Goal: Transaction & Acquisition: Purchase product/service

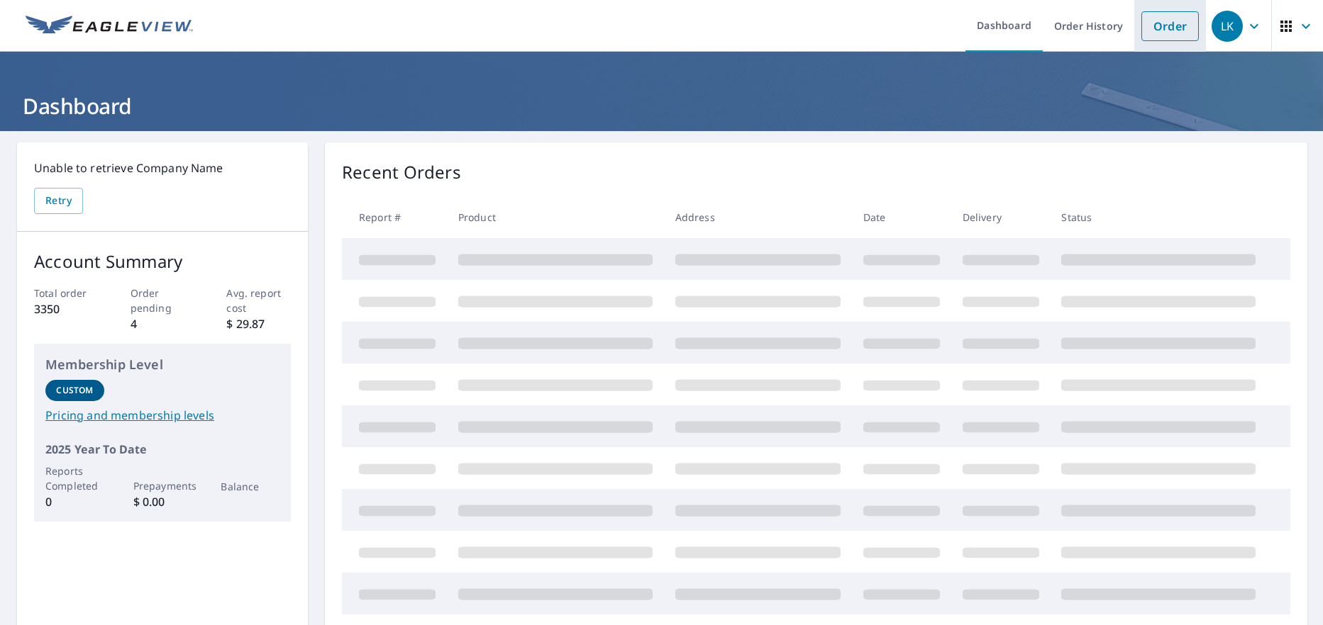
click at [1152, 33] on link "Order" at bounding box center [1169, 26] width 57 height 30
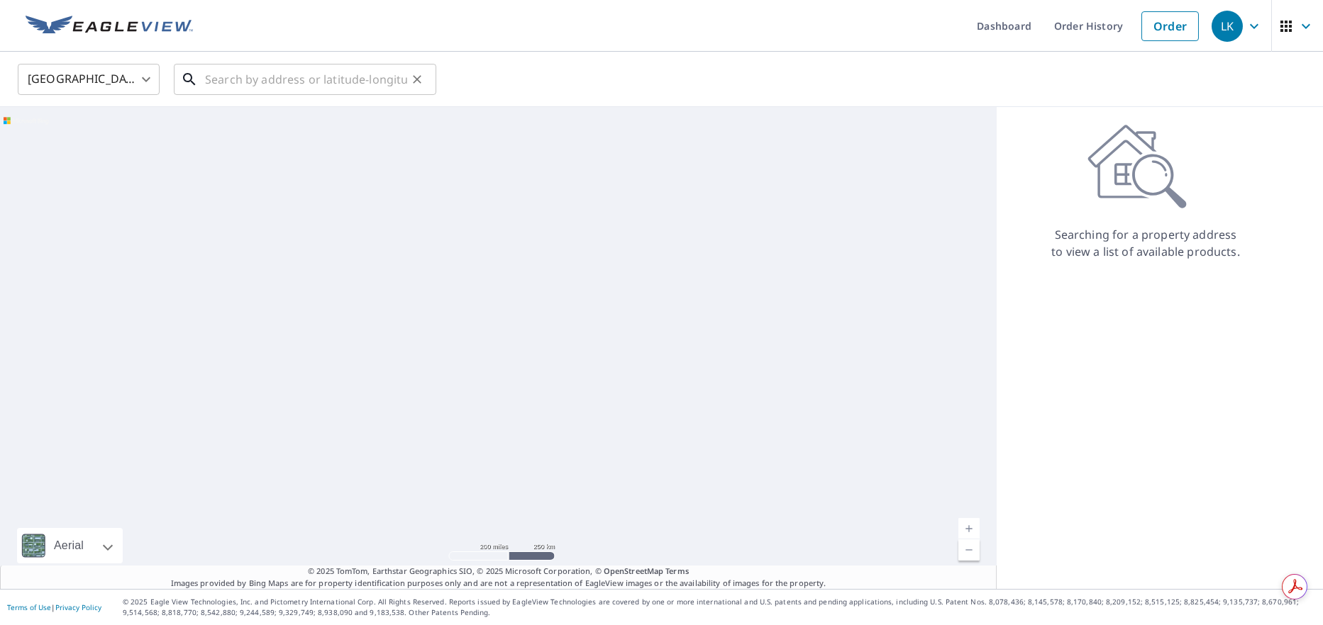
click at [244, 84] on input "text" at bounding box center [306, 80] width 202 height 40
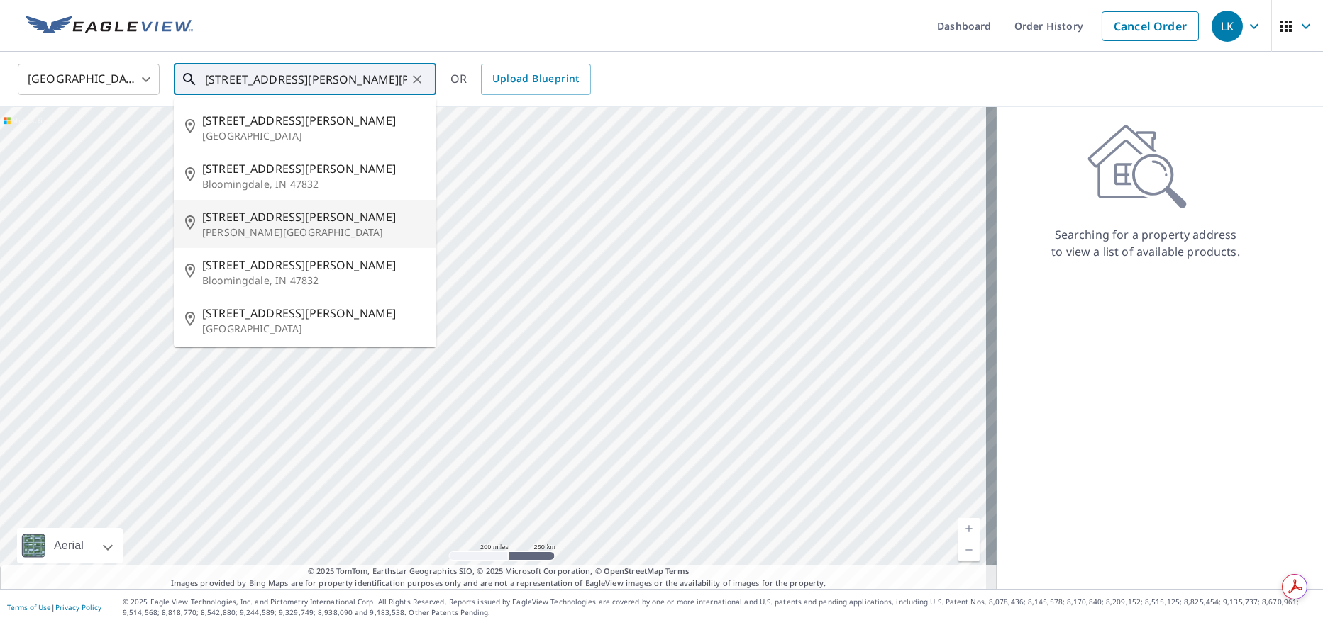
click at [217, 226] on p "[PERSON_NAME][GEOGRAPHIC_DATA]" at bounding box center [313, 233] width 223 height 14
type input "[STREET_ADDRESS][PERSON_NAME][PERSON_NAME]"
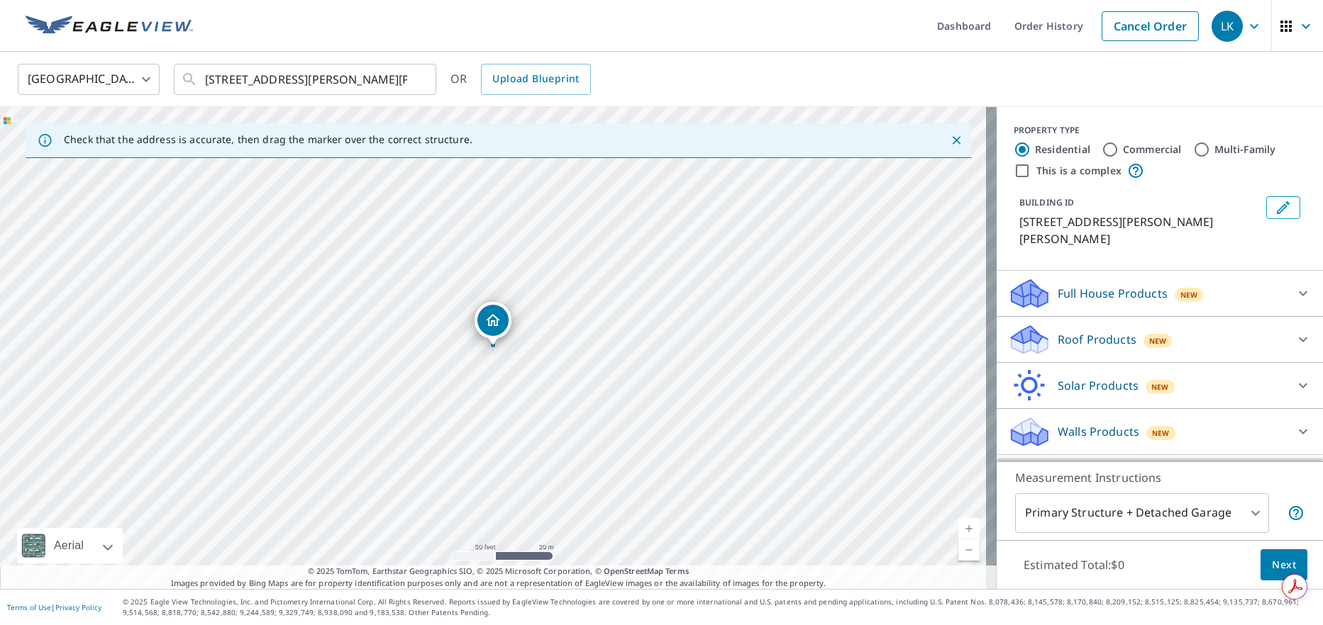
click at [1294, 331] on icon at bounding box center [1302, 339] width 17 height 17
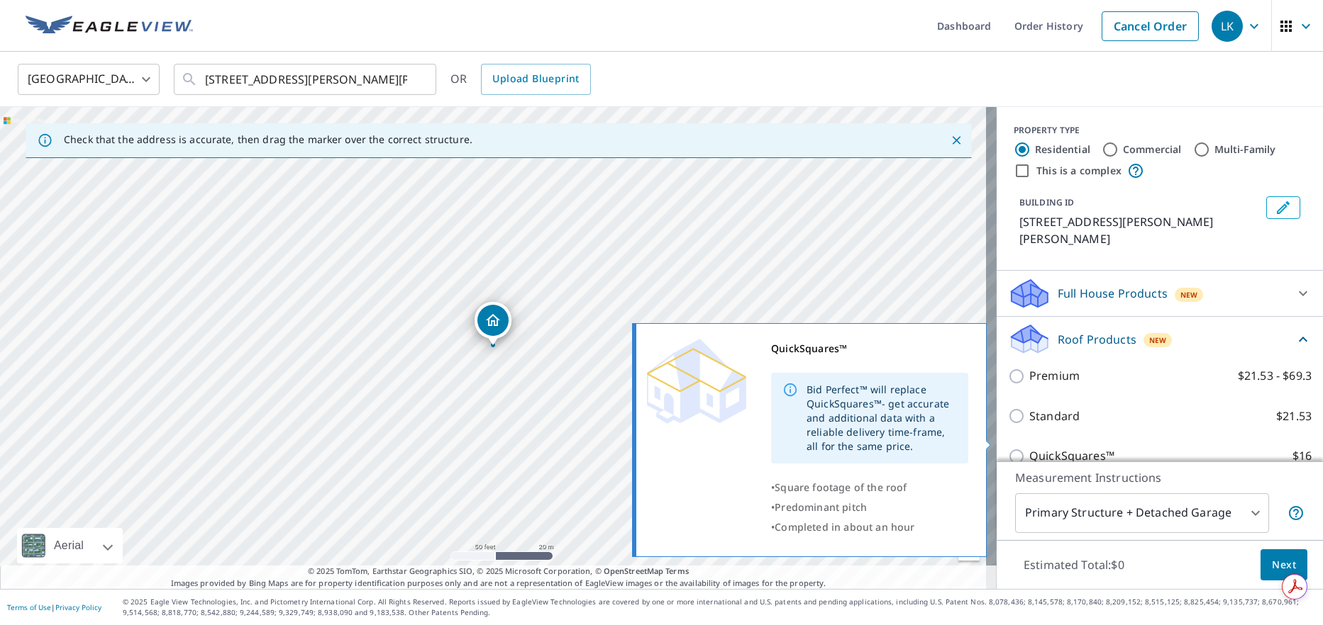
click at [1102, 447] on label "QuickSquares™ $16" at bounding box center [1170, 456] width 282 height 18
click at [1029, 448] on input "QuickSquares™ $16" at bounding box center [1018, 456] width 21 height 17
checkbox input "true"
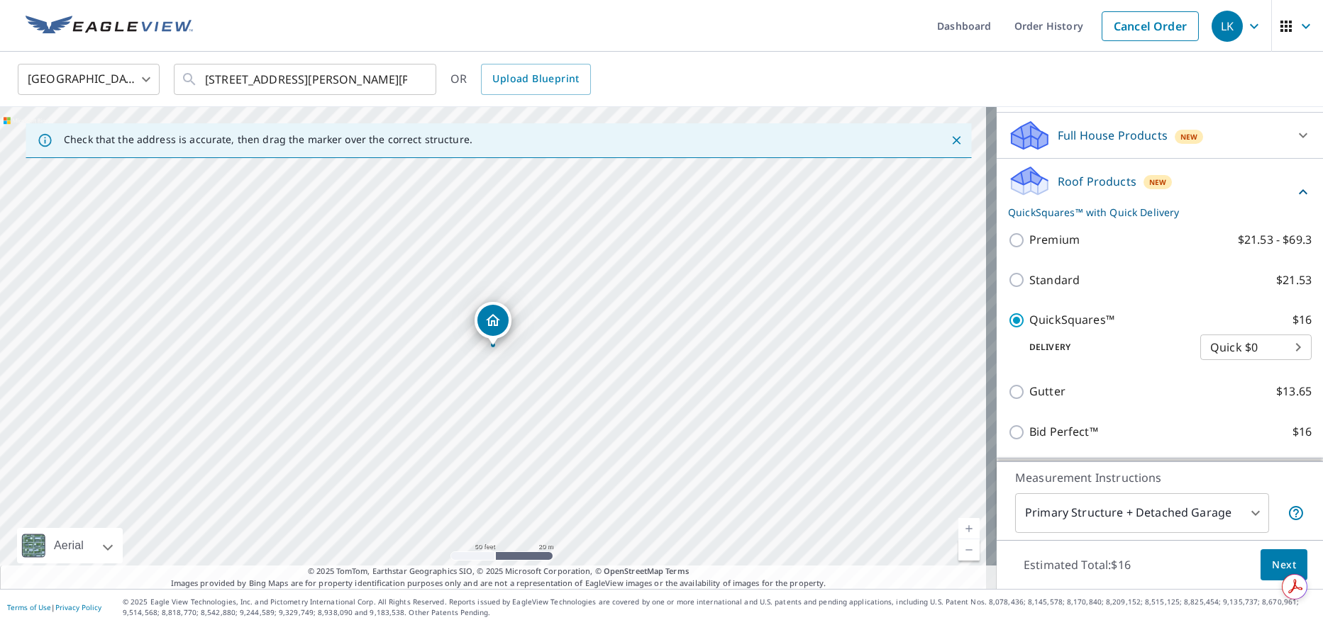
scroll to position [213, 0]
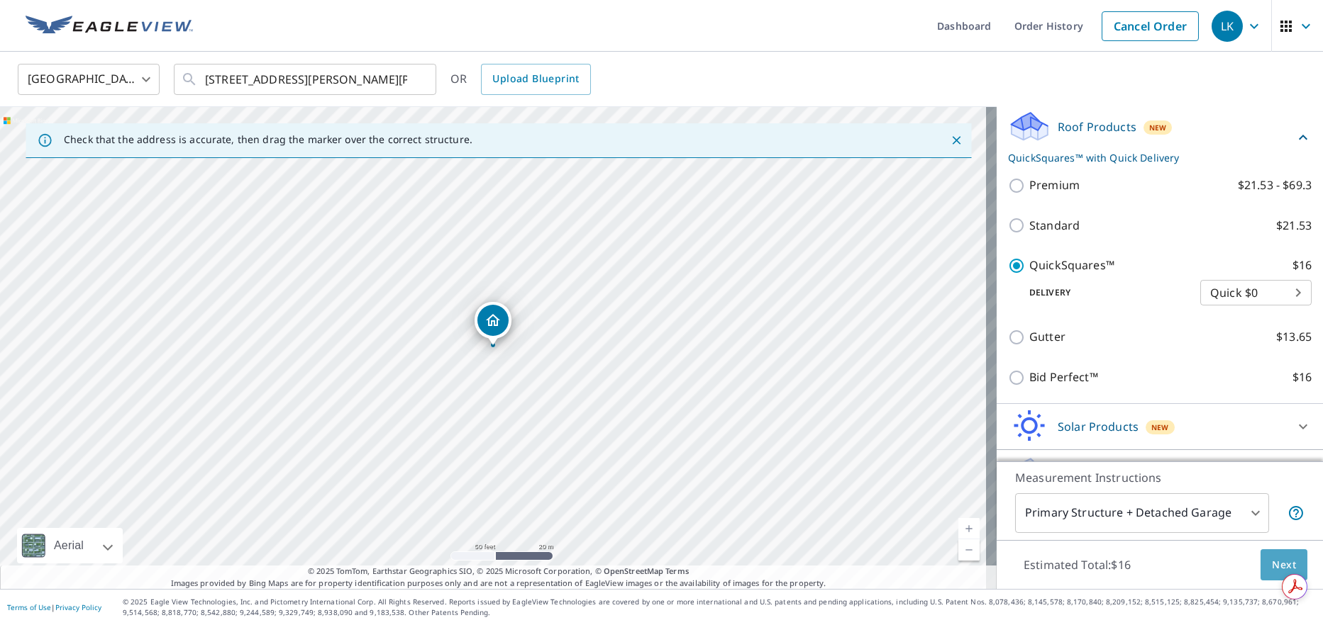
click at [1260, 562] on button "Next" at bounding box center [1283, 566] width 47 height 32
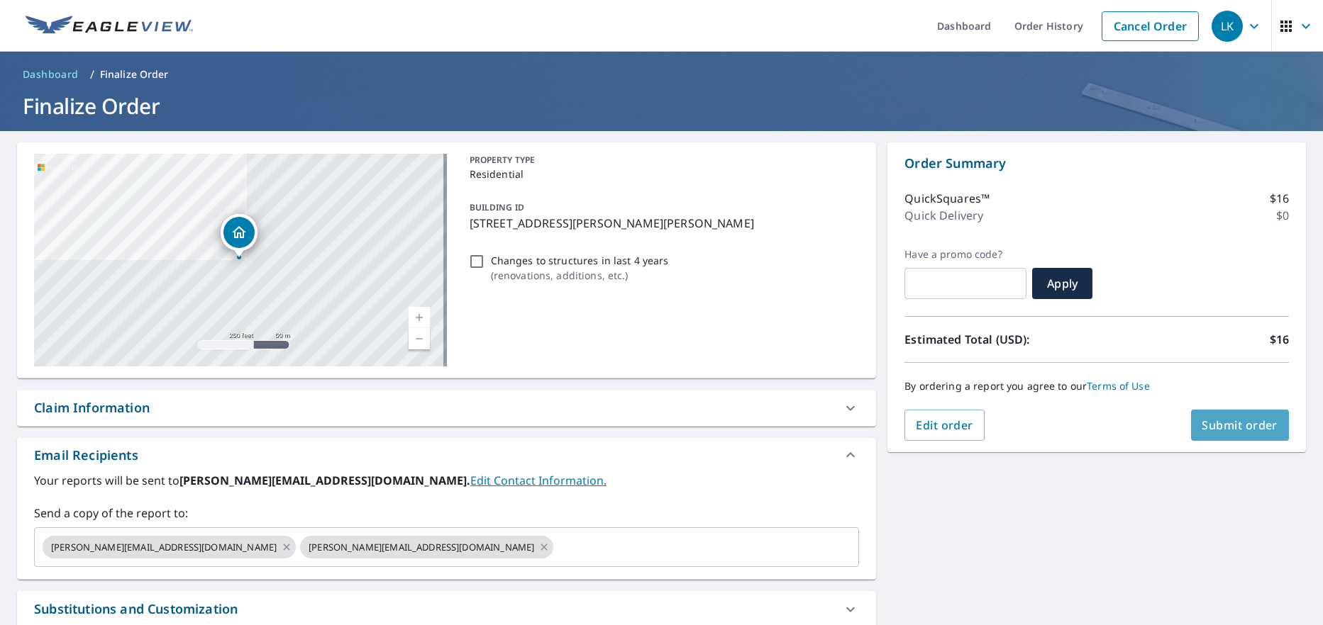
click at [1207, 419] on span "Submit order" at bounding box center [1240, 426] width 76 height 16
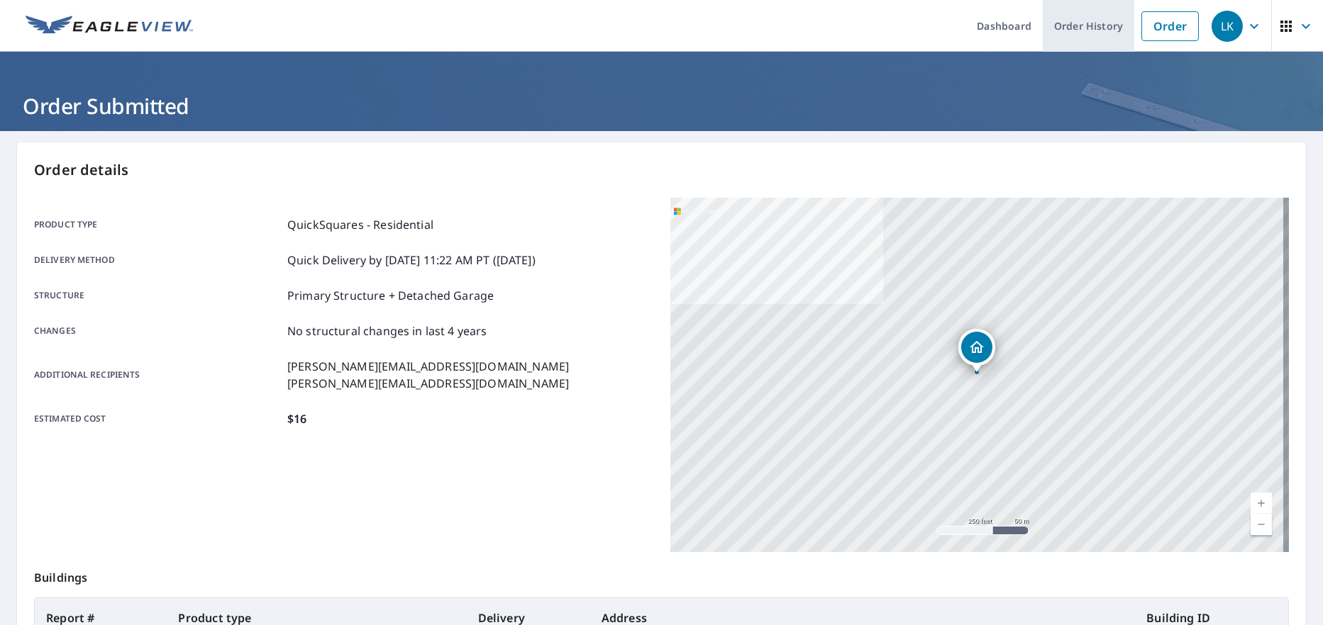
click at [1069, 19] on link "Order History" at bounding box center [1087, 26] width 91 height 52
